Goal: Transaction & Acquisition: Purchase product/service

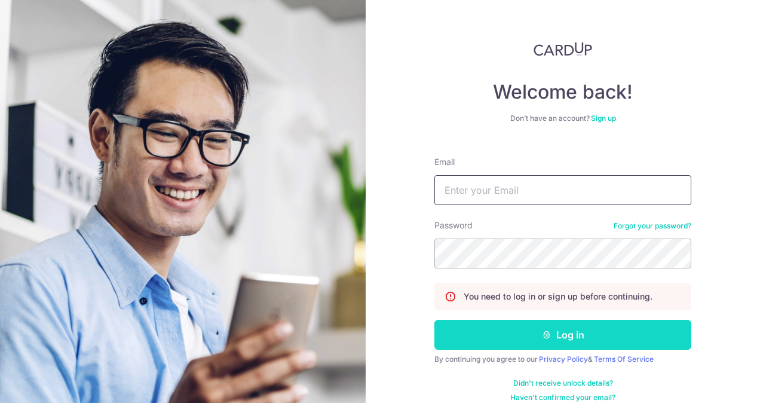
type input "yikkee.chan@gmail.com"
click at [600, 333] on button "Log in" at bounding box center [562, 335] width 257 height 30
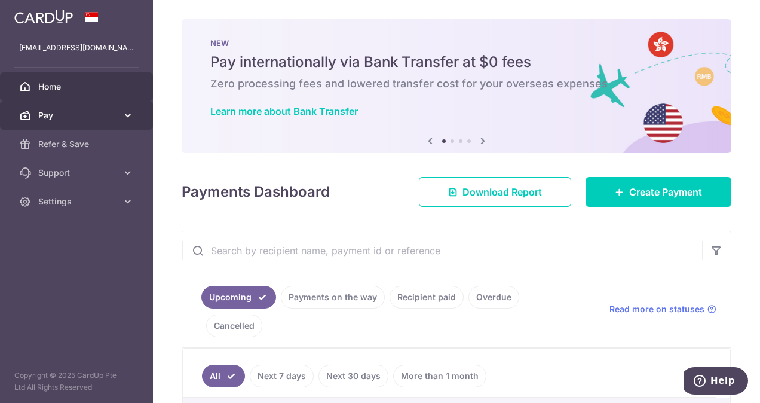
click at [100, 116] on span "Pay" at bounding box center [77, 115] width 79 height 12
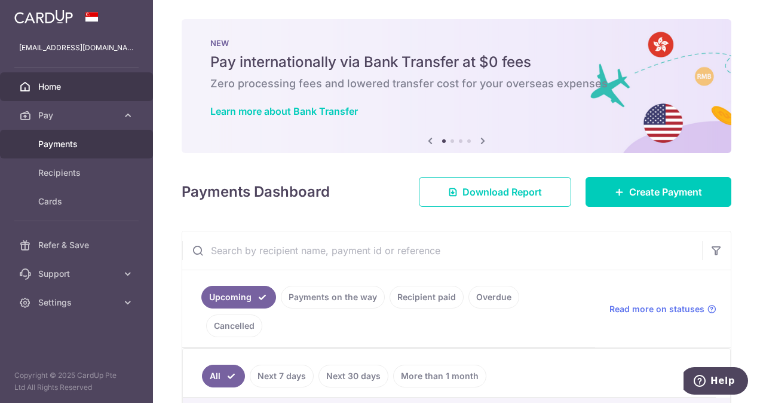
click at [100, 134] on link "Payments" at bounding box center [76, 144] width 153 height 29
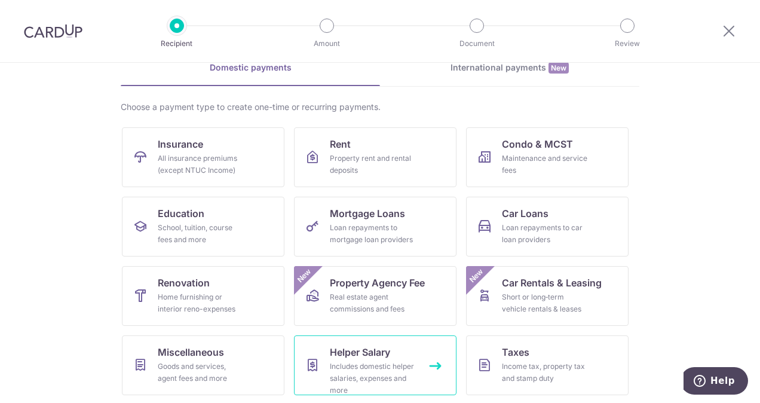
scroll to position [119, 0]
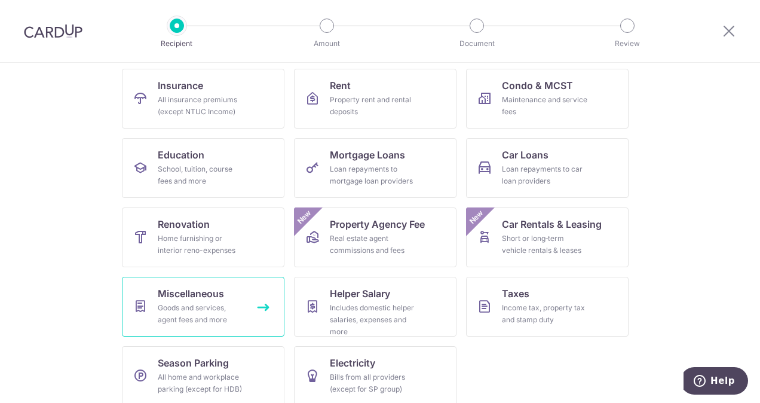
click at [172, 312] on div "Goods and services, agent fees and more" at bounding box center [201, 314] width 86 height 24
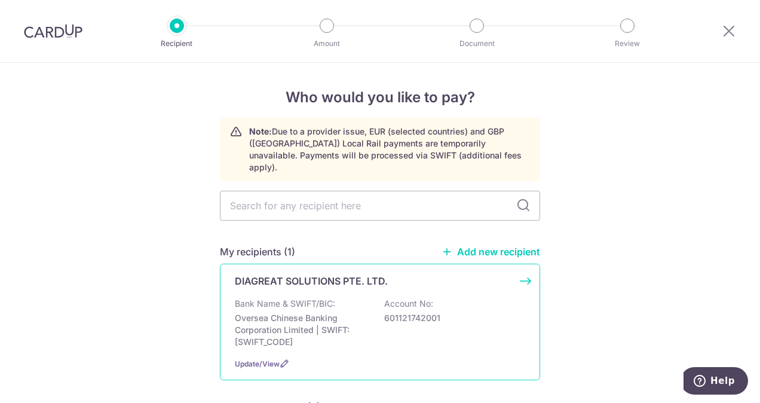
click at [282, 297] on p "Bank Name & SWIFT/BIC:" at bounding box center [285, 303] width 100 height 12
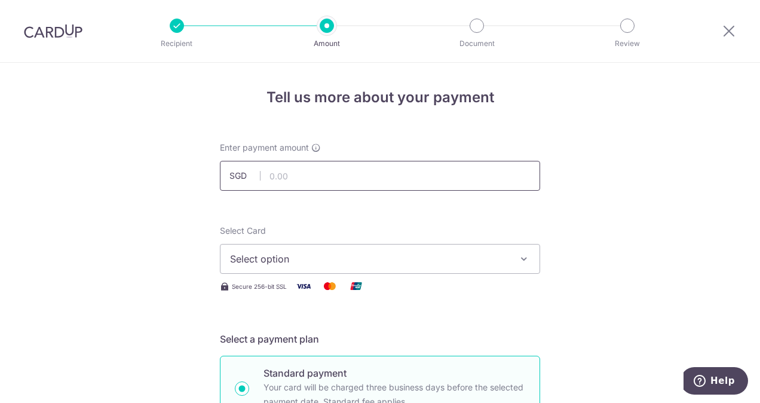
click at [324, 173] on input "text" at bounding box center [380, 176] width 320 height 30
drag, startPoint x: 303, startPoint y: 179, endPoint x: 253, endPoint y: 179, distance: 50.2
click at [253, 179] on div "SGD 2,800.00 2800.00" at bounding box center [380, 176] width 320 height 30
type input "3,000.00"
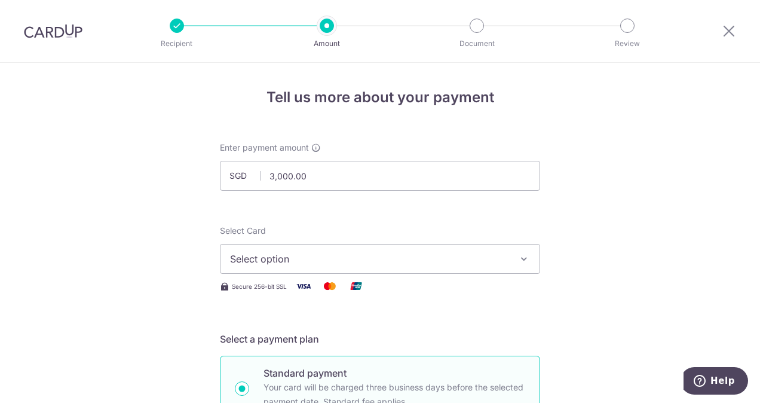
click at [247, 260] on span "Select option" at bounding box center [369, 258] width 278 height 14
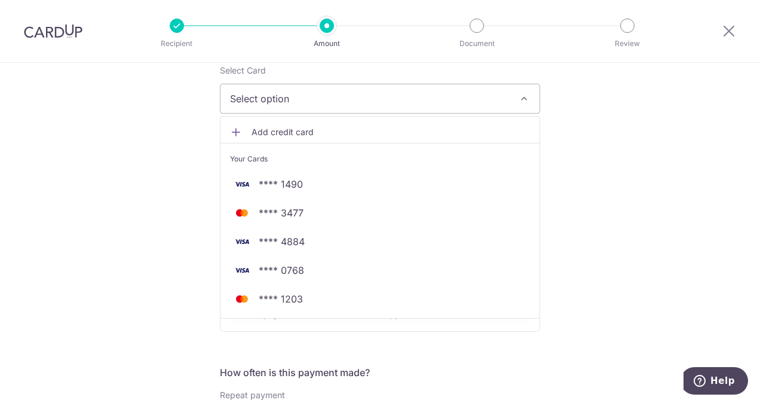
scroll to position [179, 0]
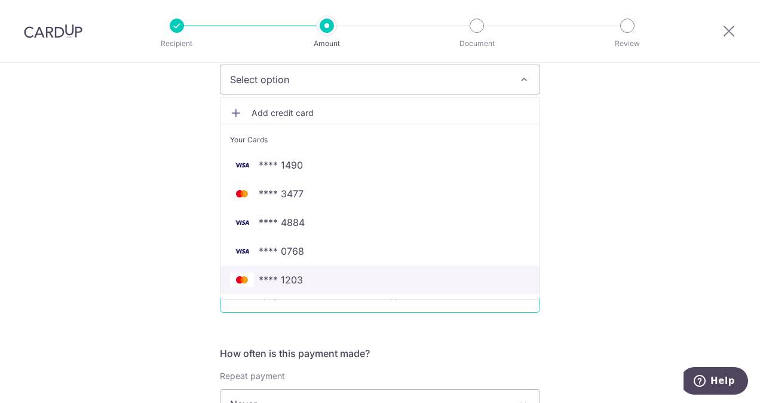
drag, startPoint x: 276, startPoint y: 272, endPoint x: 295, endPoint y: 278, distance: 20.0
click at [276, 272] on span "**** 1203" at bounding box center [281, 279] width 44 height 14
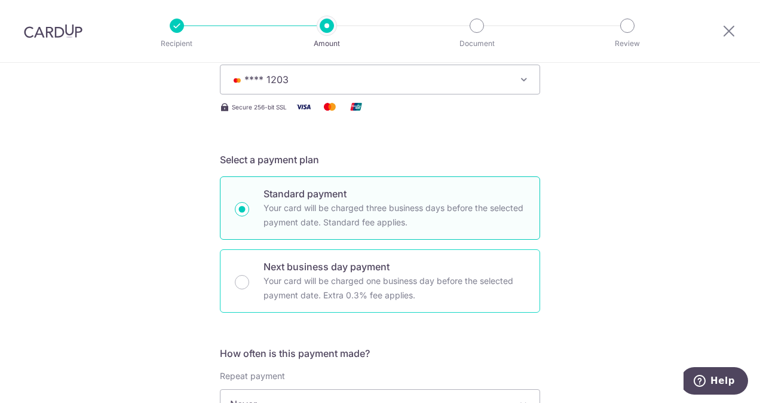
click at [239, 269] on div "Next business day payment Your card will be charged one business day before the…" at bounding box center [380, 280] width 320 height 63
radio input "false"
radio input "true"
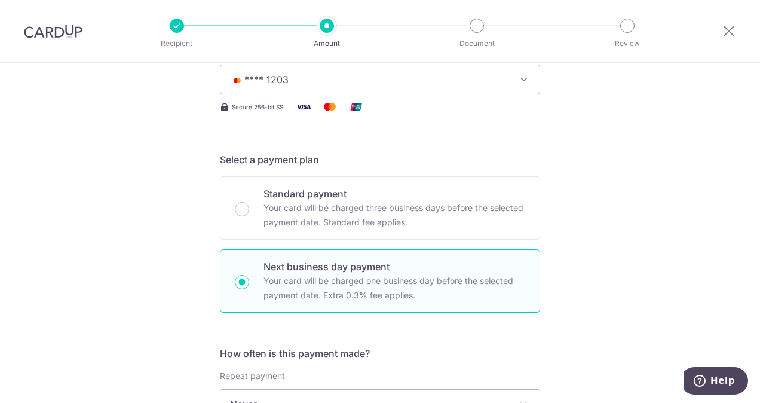
scroll to position [358, 0]
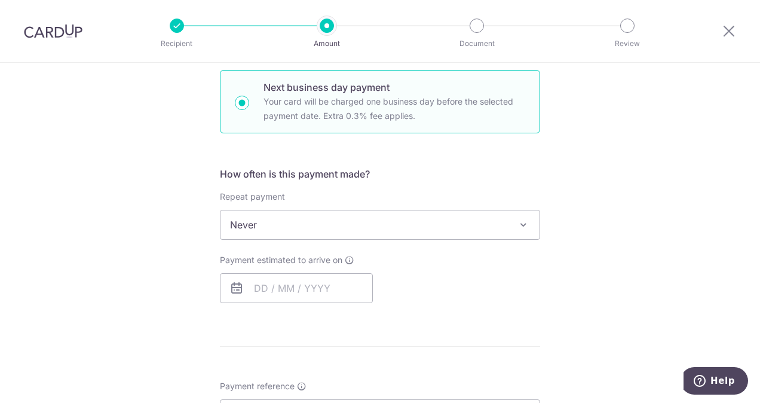
click at [344, 226] on span "Never" at bounding box center [379, 224] width 319 height 29
click at [285, 296] on input "text" at bounding box center [296, 288] width 153 height 30
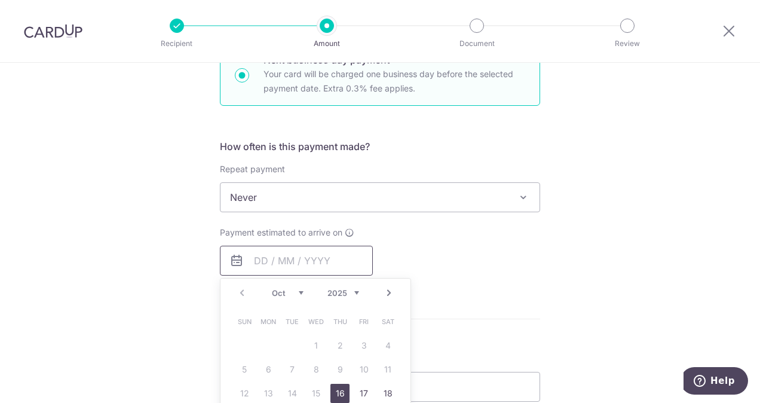
scroll to position [418, 0]
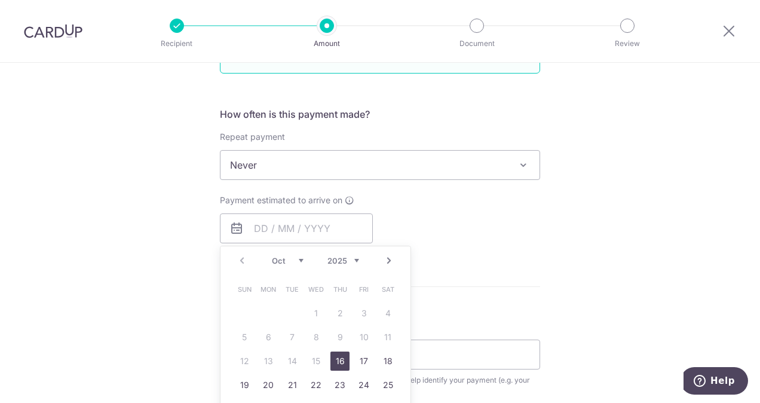
click at [334, 360] on link "16" at bounding box center [339, 360] width 19 height 19
type input "16/10/2025"
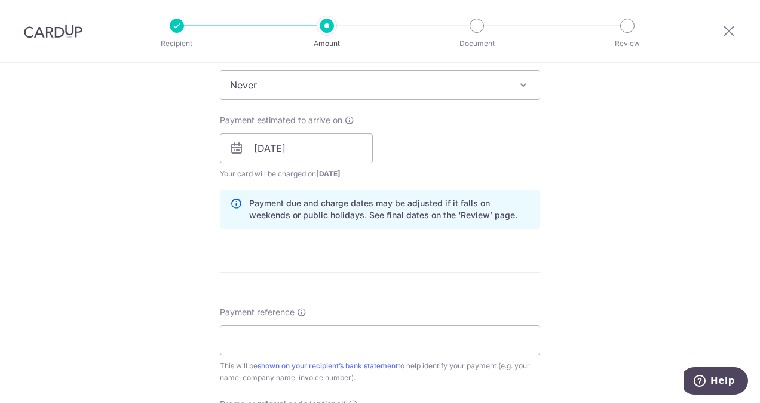
scroll to position [597, 0]
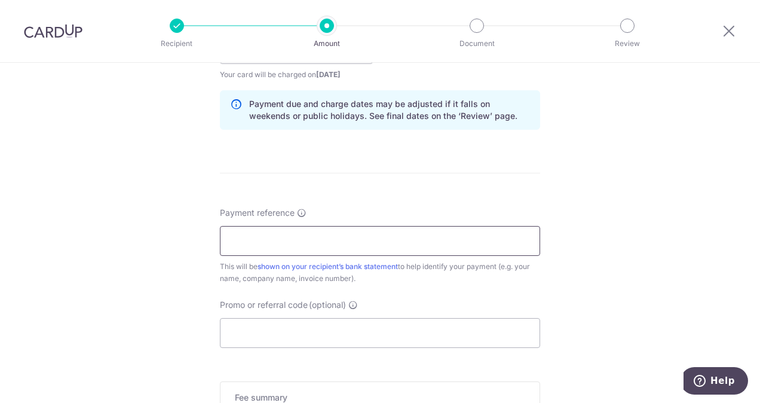
click at [296, 232] on input "Payment reference" at bounding box center [380, 241] width 320 height 30
click at [274, 333] on input "Promo or referral code (optional)" at bounding box center [380, 333] width 320 height 30
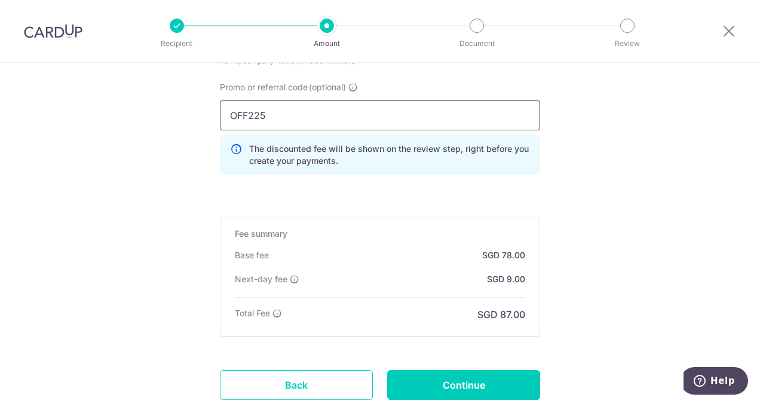
scroll to position [896, 0]
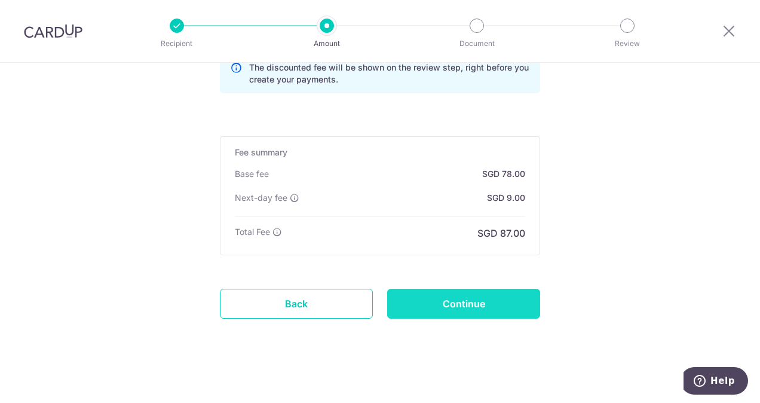
type input "OFF225"
click at [462, 289] on input "Continue" at bounding box center [463, 303] width 153 height 30
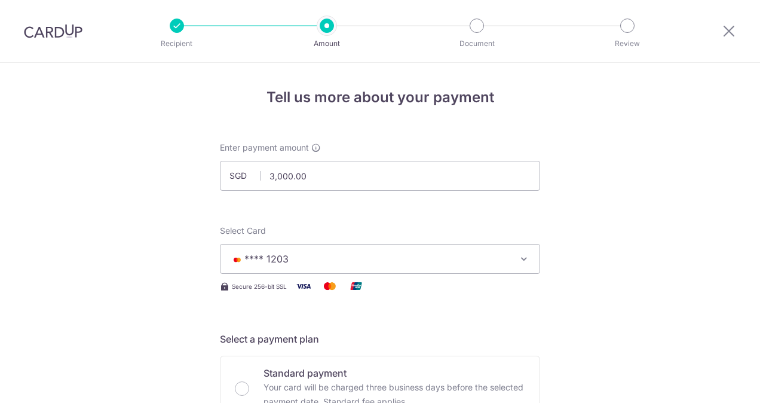
scroll to position [793, 0]
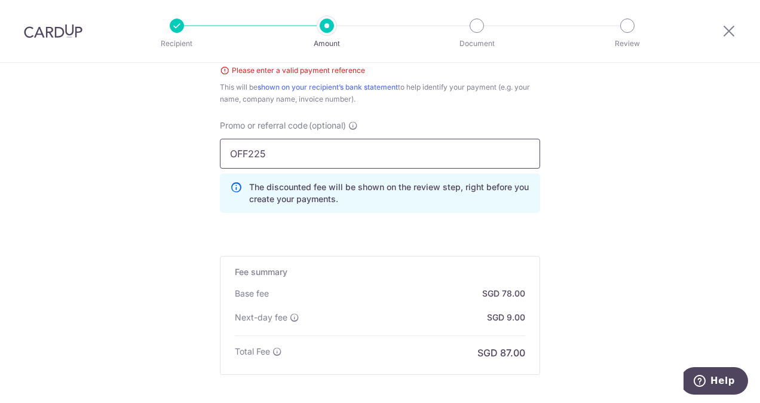
drag, startPoint x: 298, startPoint y: 156, endPoint x: 198, endPoint y: 151, distance: 99.9
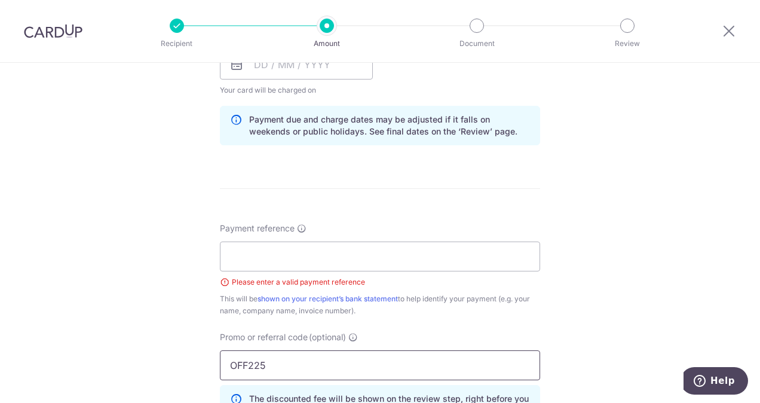
scroll to position [597, 0]
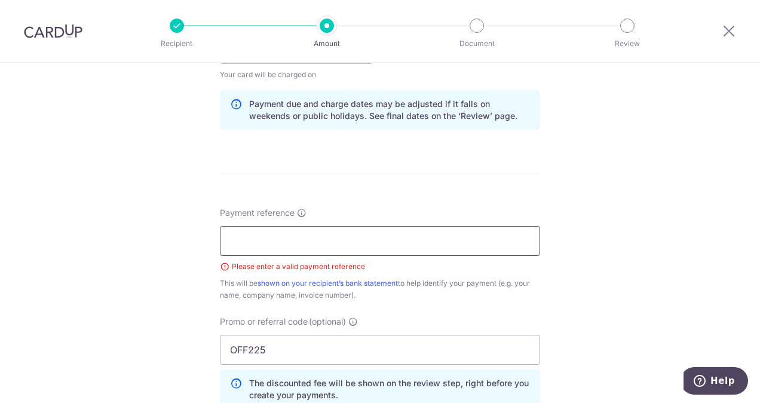
click at [300, 234] on input "Payment reference" at bounding box center [380, 241] width 320 height 30
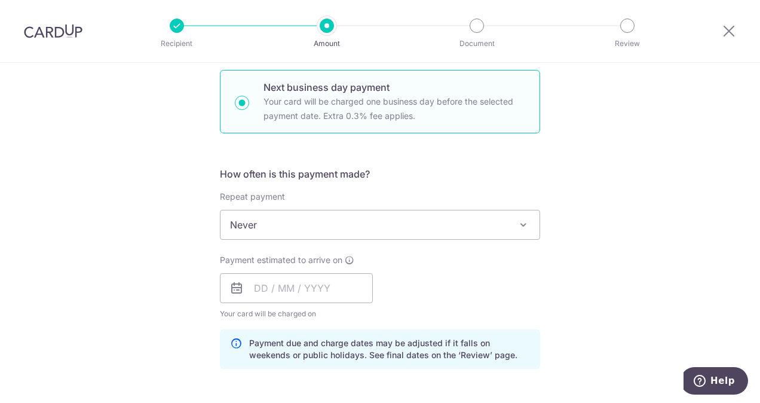
scroll to position [418, 0]
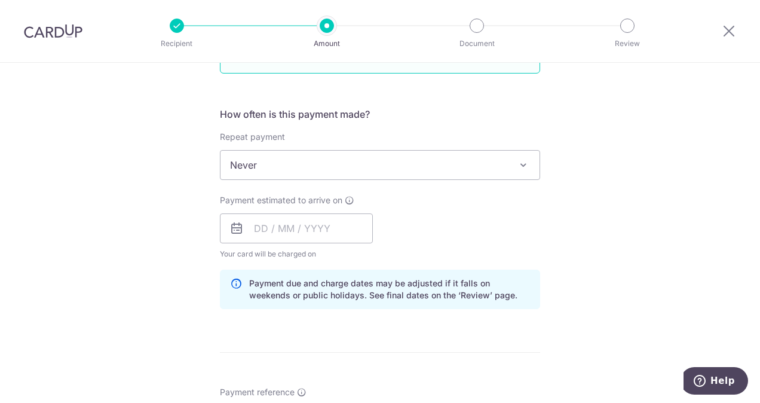
type input "CHAIR"
click at [91, 308] on div "Tell us more about your payment Enter payment amount SGD 3,000.00 3000.00 Selec…" at bounding box center [380, 274] width 760 height 1258
click at [274, 225] on input "text" at bounding box center [296, 228] width 153 height 30
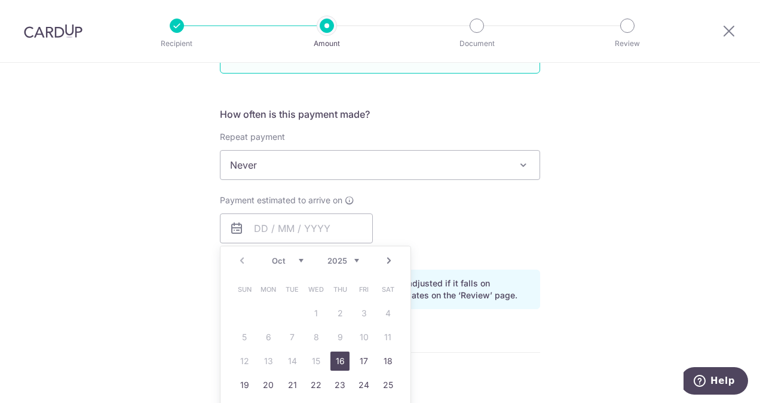
click at [337, 359] on link "16" at bounding box center [339, 360] width 19 height 19
type input "16/10/2025"
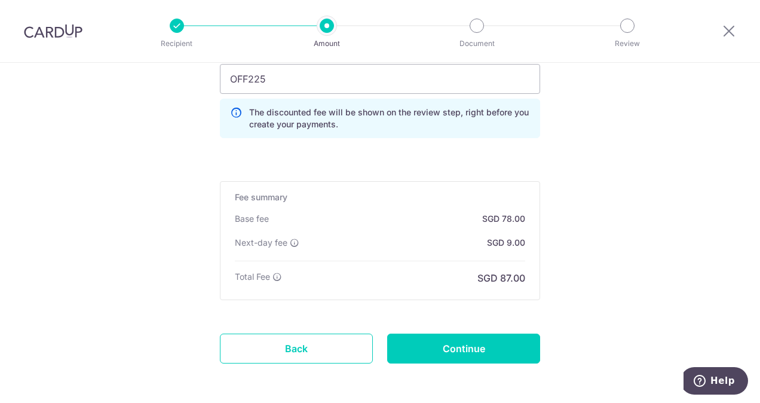
scroll to position [914, 0]
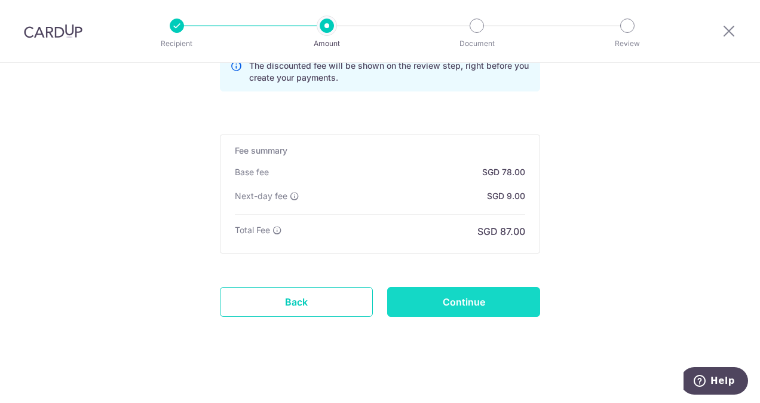
click at [448, 303] on input "Continue" at bounding box center [463, 302] width 153 height 30
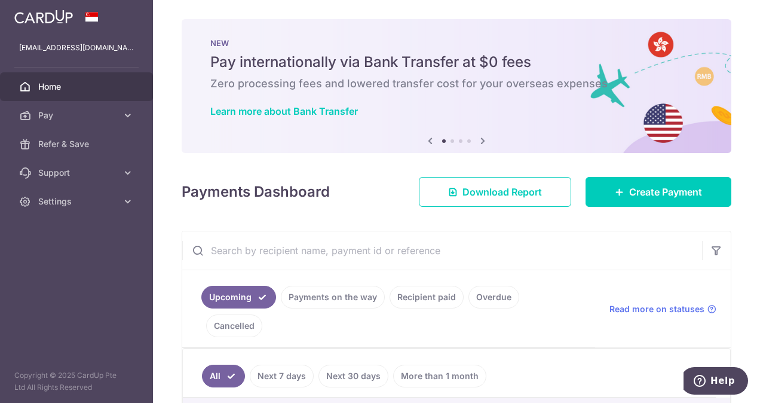
scroll to position [119, 0]
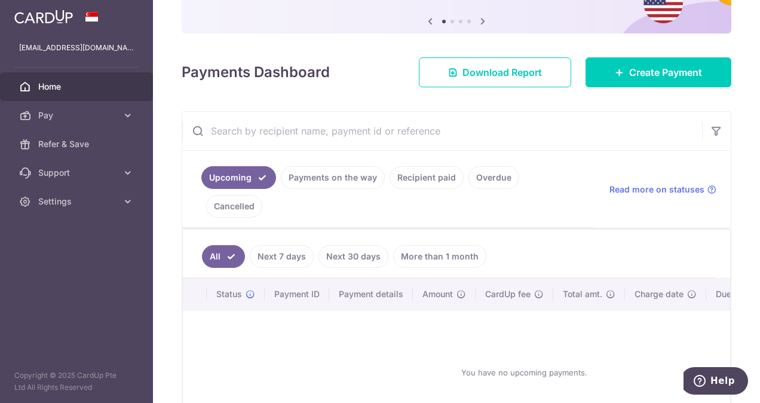
click at [502, 177] on link "Overdue" at bounding box center [493, 177] width 51 height 23
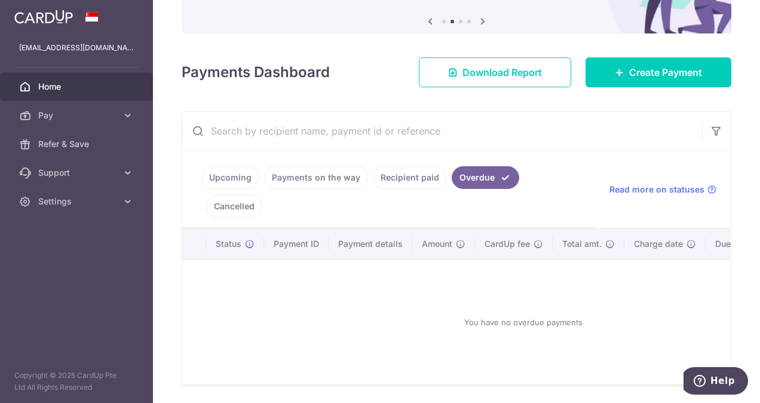
click at [416, 171] on link "Recipient paid" at bounding box center [410, 177] width 74 height 23
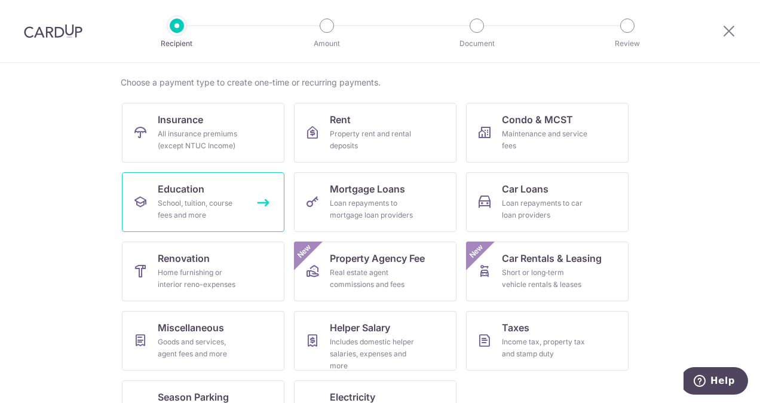
scroll to position [168, 0]
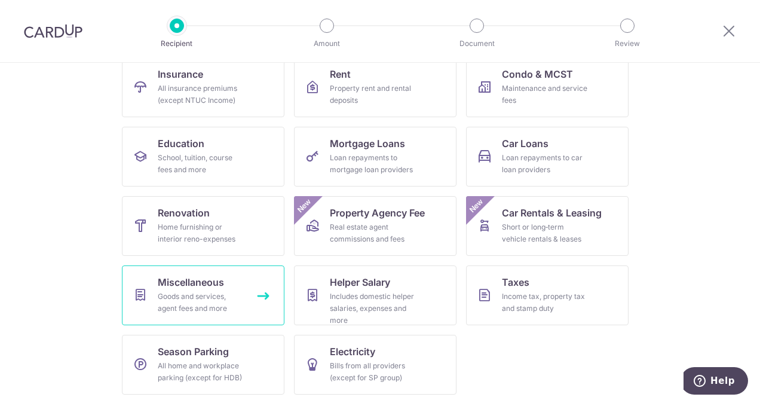
click at [218, 299] on div "Goods and services, agent fees and more" at bounding box center [201, 302] width 86 height 24
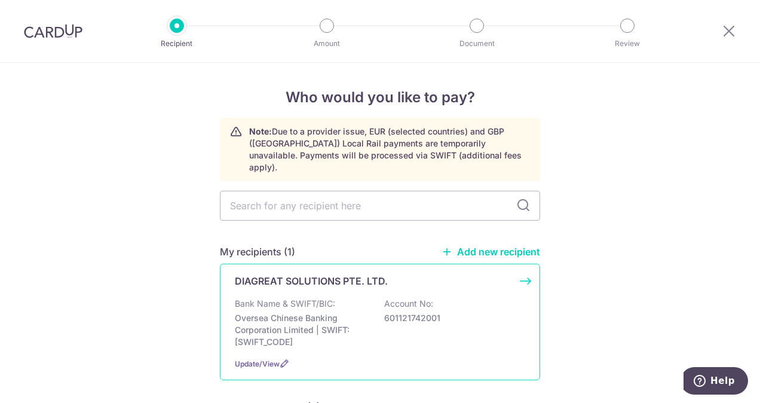
click at [331, 297] on p "Bank Name & SWIFT/BIC:" at bounding box center [285, 303] width 100 height 12
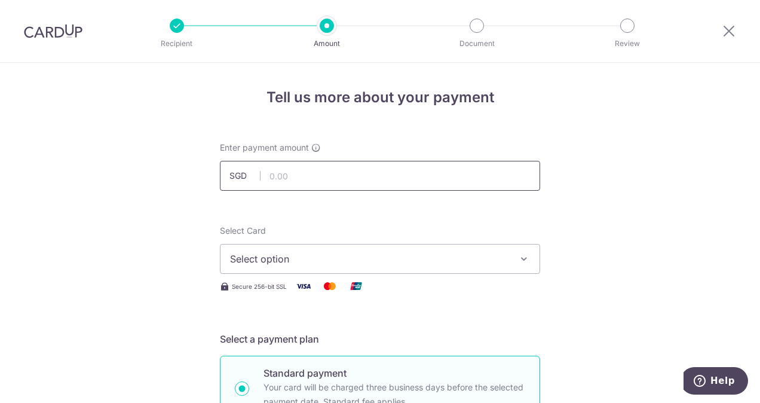
click at [351, 172] on input "text" at bounding box center [380, 176] width 320 height 30
type input "3,000.00"
drag, startPoint x: 149, startPoint y: 205, endPoint x: 157, endPoint y: 214, distance: 11.4
click at [239, 257] on span "Select option" at bounding box center [369, 258] width 278 height 14
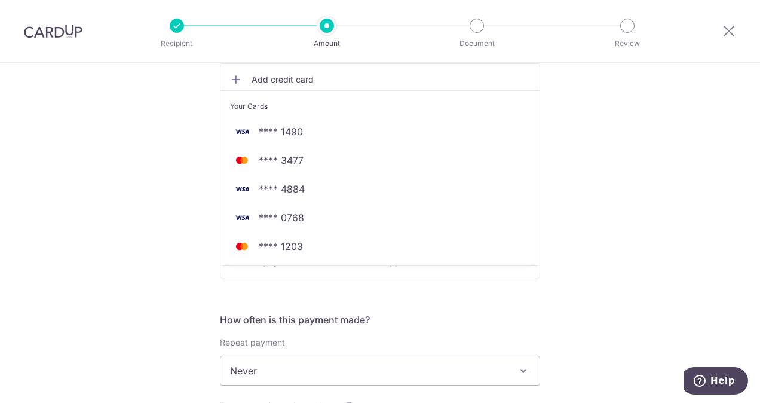
scroll to position [239, 0]
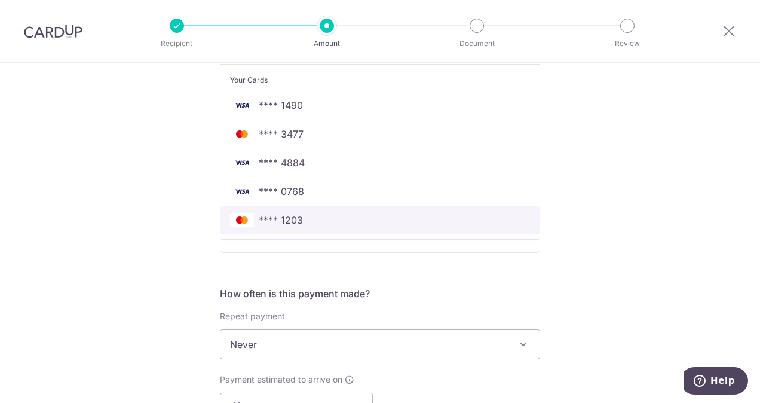
click at [303, 222] on span "**** 1203" at bounding box center [380, 220] width 300 height 14
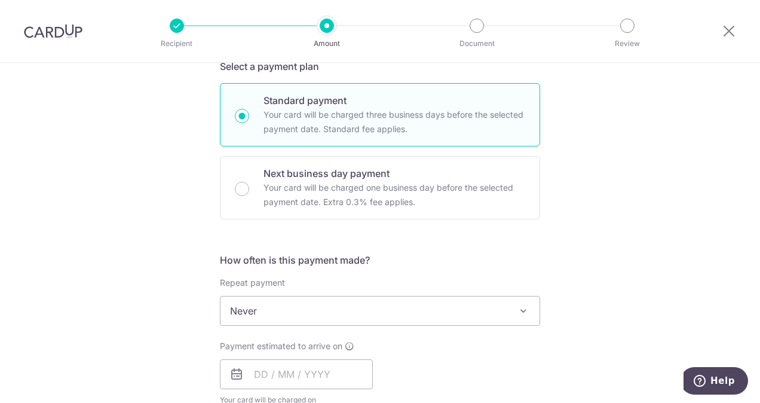
scroll to position [299, 0]
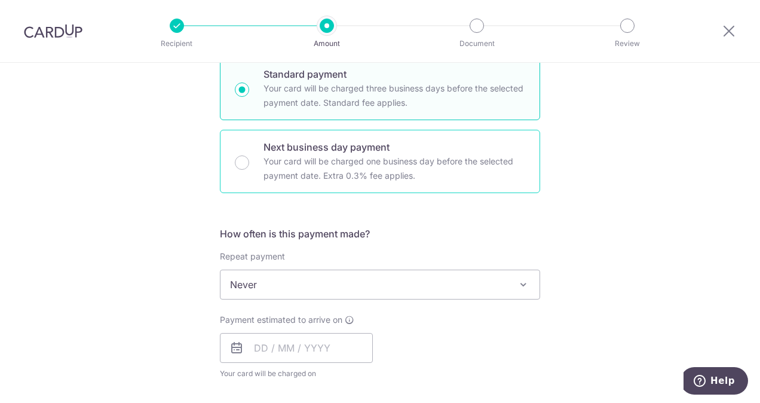
click at [276, 162] on p "Your card will be charged one business day before the selected payment date. Ex…" at bounding box center [394, 168] width 262 height 29
click at [249, 162] on input "Next business day payment Your card will be charged one business day before the…" at bounding box center [242, 162] width 14 height 14
radio input "false"
radio input "true"
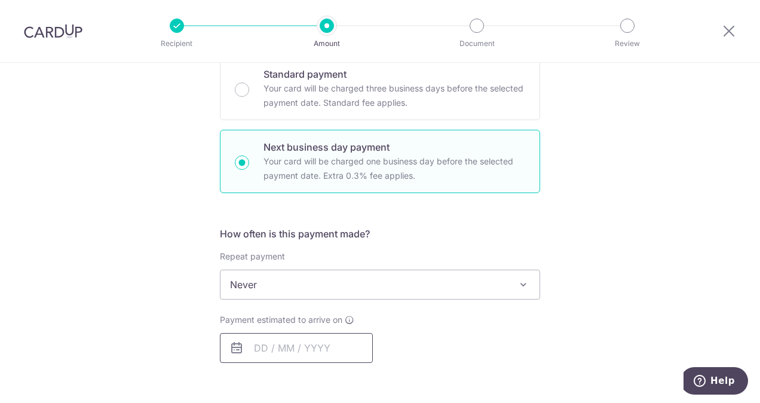
click at [274, 346] on input "text" at bounding box center [296, 348] width 153 height 30
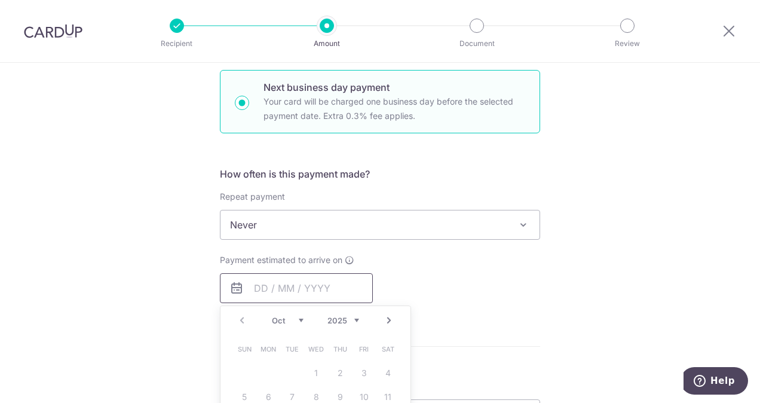
scroll to position [478, 0]
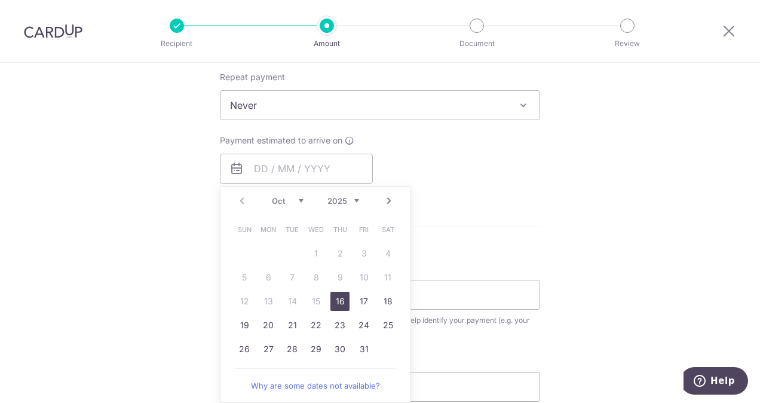
click at [337, 297] on link "16" at bounding box center [339, 300] width 19 height 19
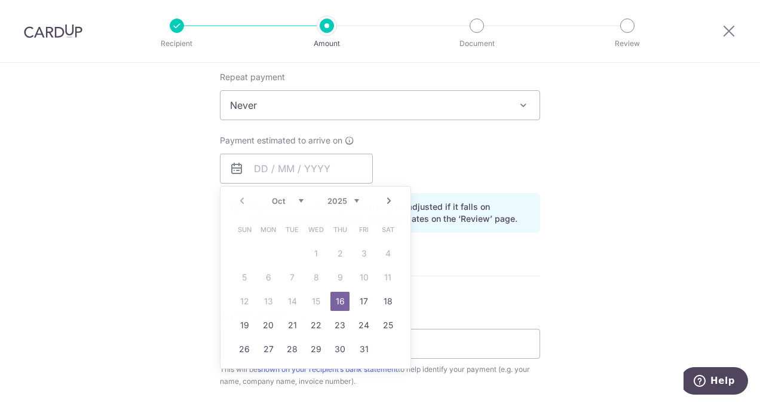
type input "16/10/2025"
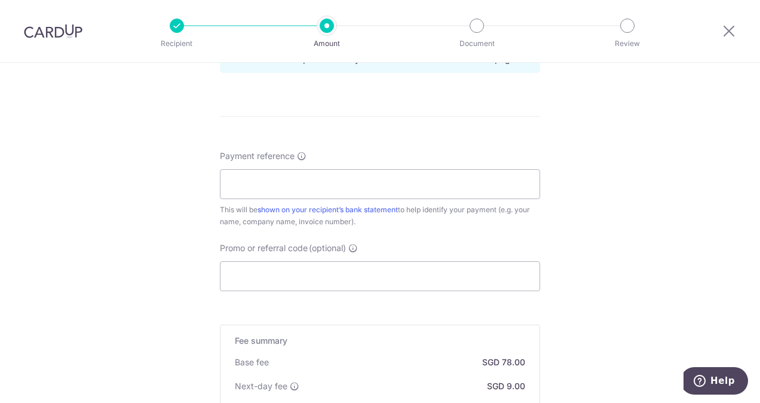
scroll to position [657, 0]
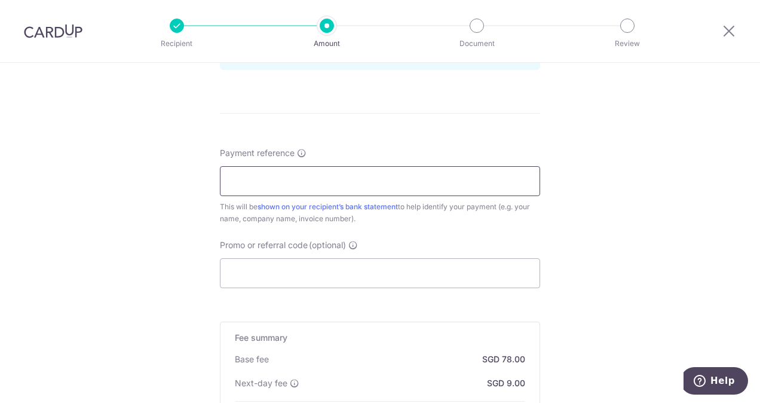
click at [261, 183] on input "Payment reference" at bounding box center [380, 181] width 320 height 30
type input "CHAIR"
click at [235, 273] on input "Promo or referral code (optional)" at bounding box center [380, 273] width 320 height 30
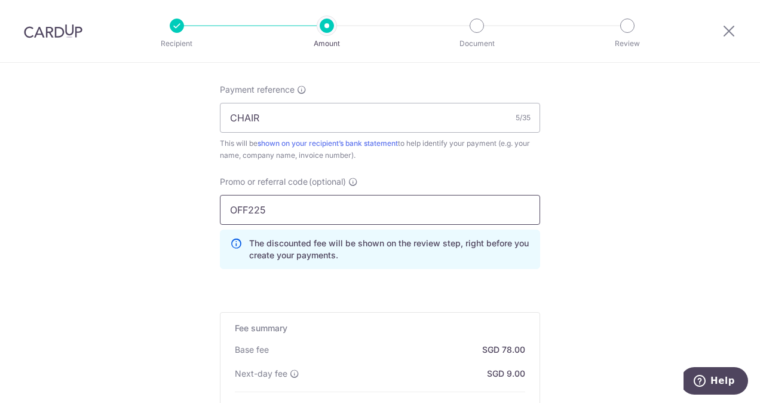
scroll to position [836, 0]
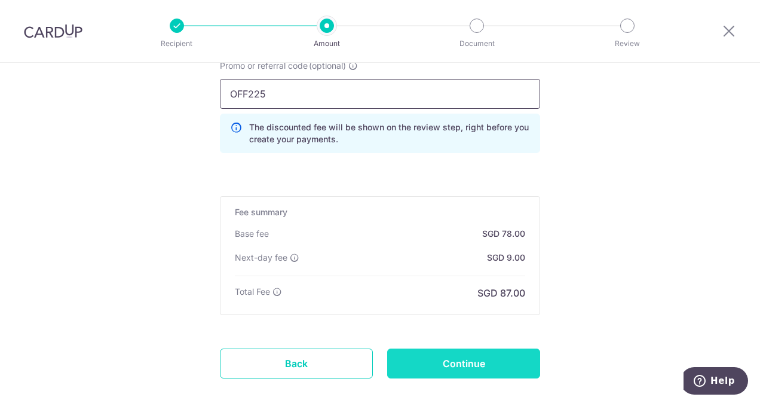
type input "OFF225"
click at [441, 358] on input "Continue" at bounding box center [463, 363] width 153 height 30
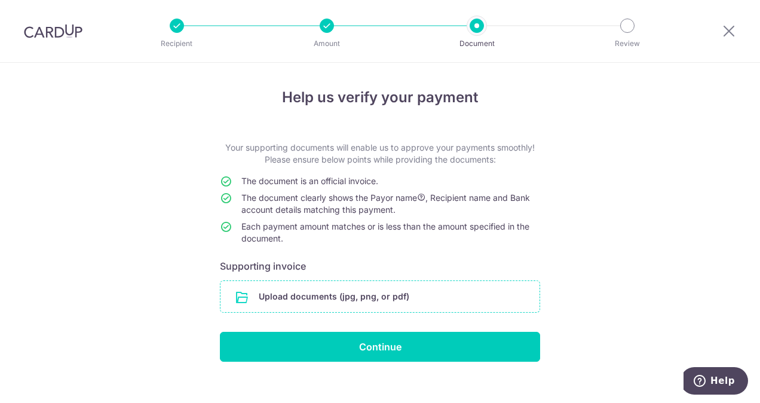
click at [354, 297] on input "file" at bounding box center [379, 296] width 319 height 31
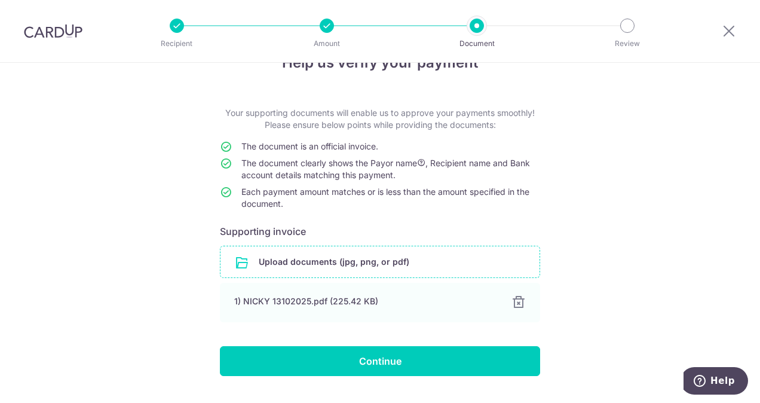
scroll to position [63, 0]
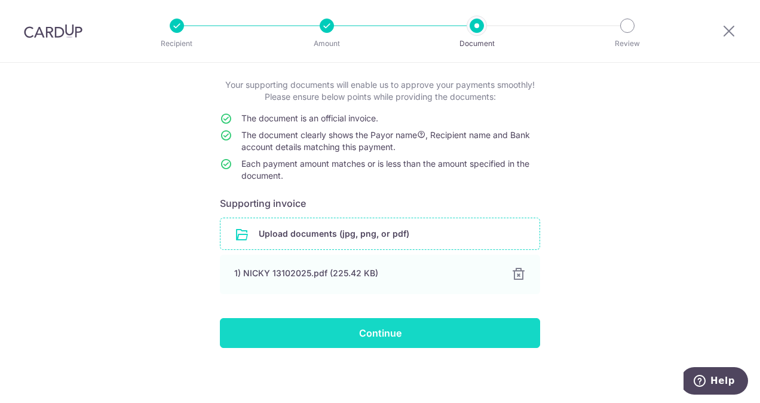
click at [416, 331] on input "Continue" at bounding box center [380, 333] width 320 height 30
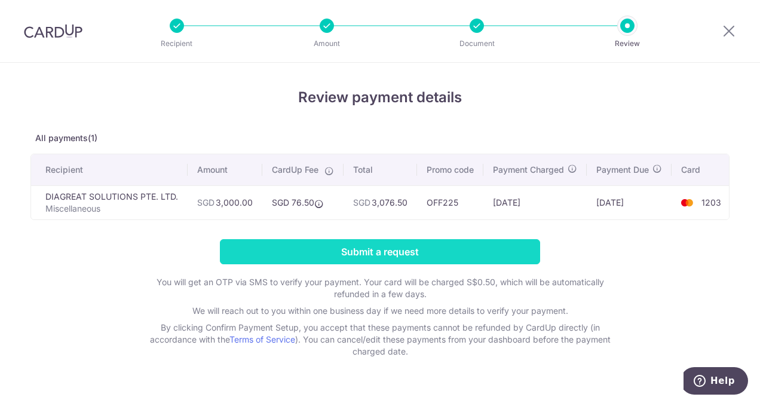
click at [423, 253] on input "Submit a request" at bounding box center [380, 251] width 320 height 25
